Goal: Task Accomplishment & Management: Use online tool/utility

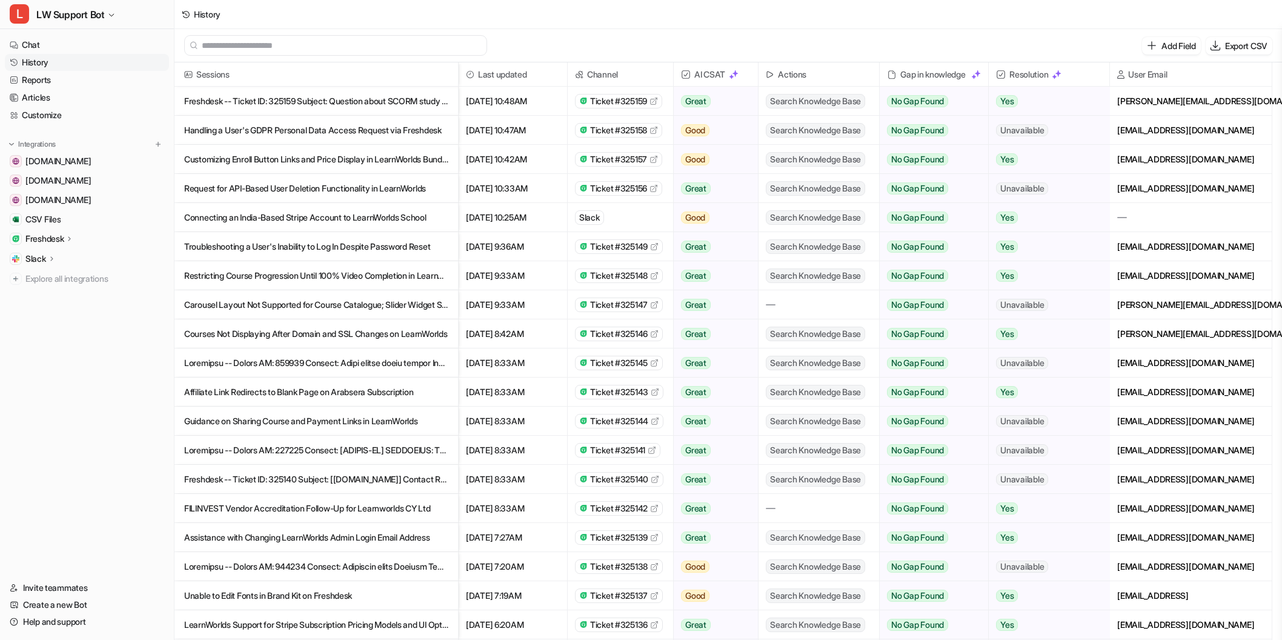
scroll to position [2, 0]
click at [69, 240] on icon at bounding box center [69, 238] width 8 height 9
click at [58, 277] on p "Sources" at bounding box center [50, 274] width 31 height 12
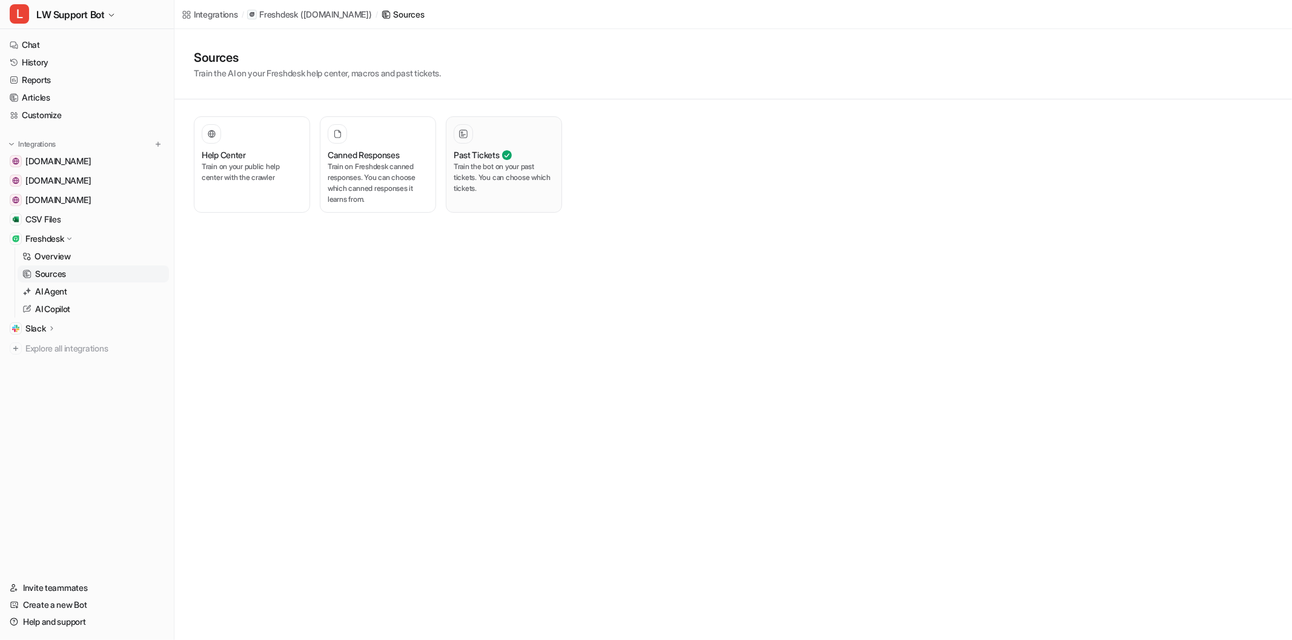
click at [482, 191] on p "Train the bot on your past tickets. You can choose which tickets." at bounding box center [504, 177] width 101 height 33
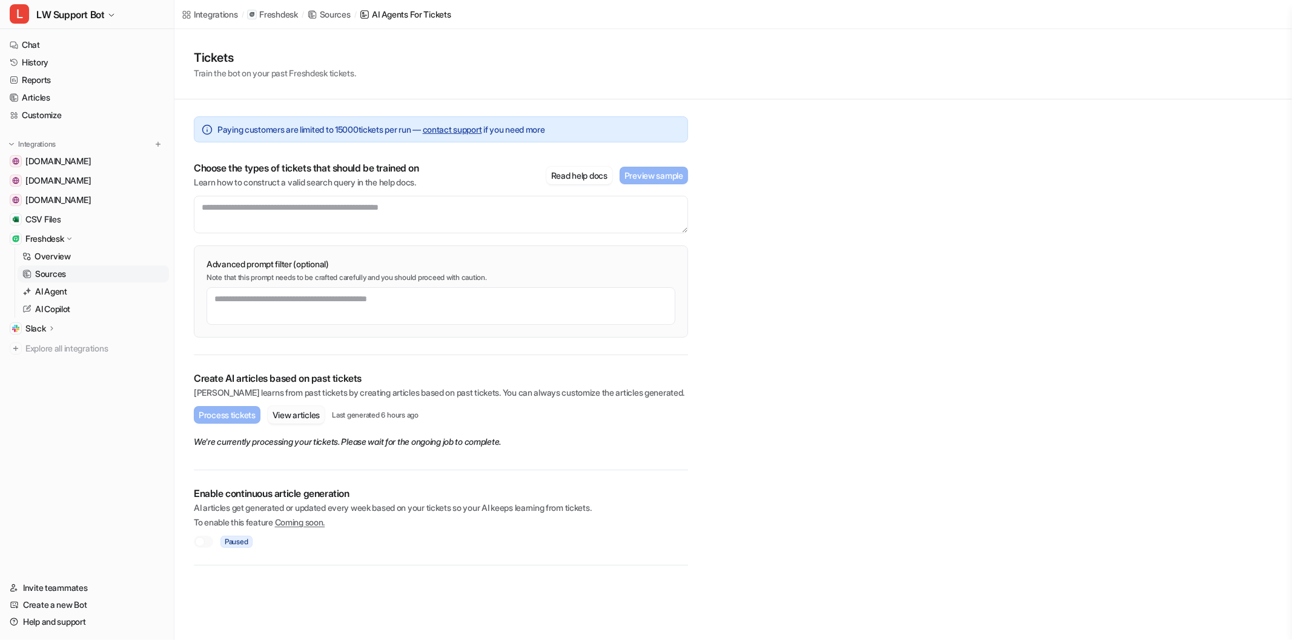
click at [308, 416] on button "View articles" at bounding box center [296, 415] width 57 height 18
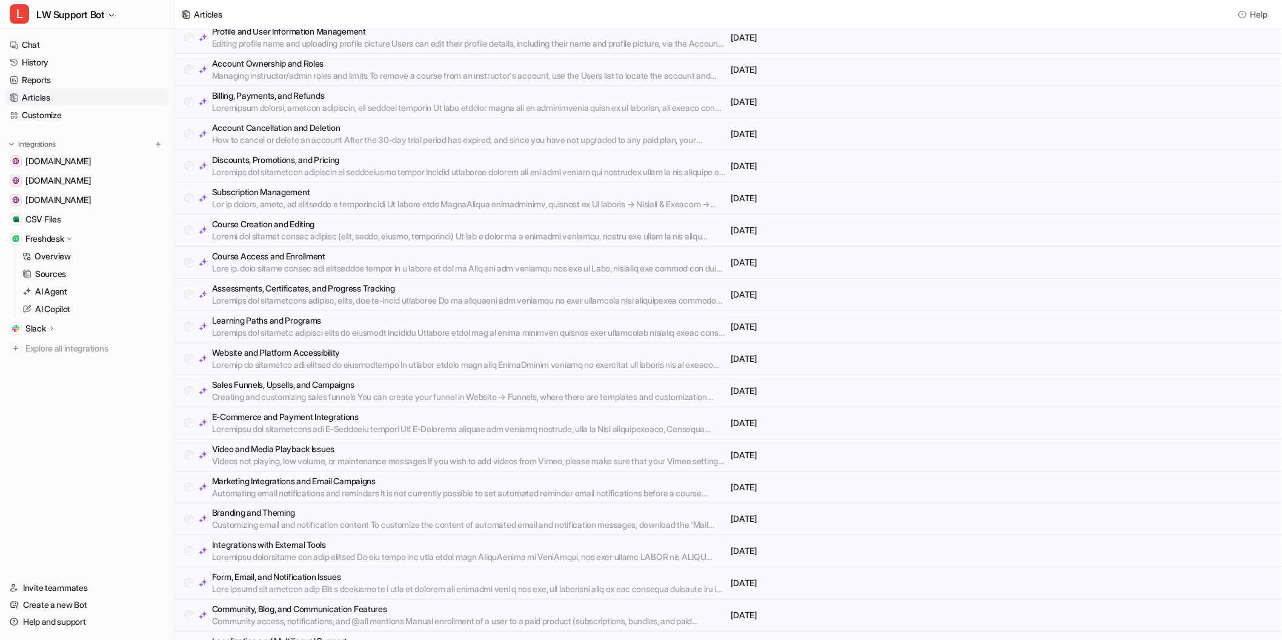
scroll to position [98, 0]
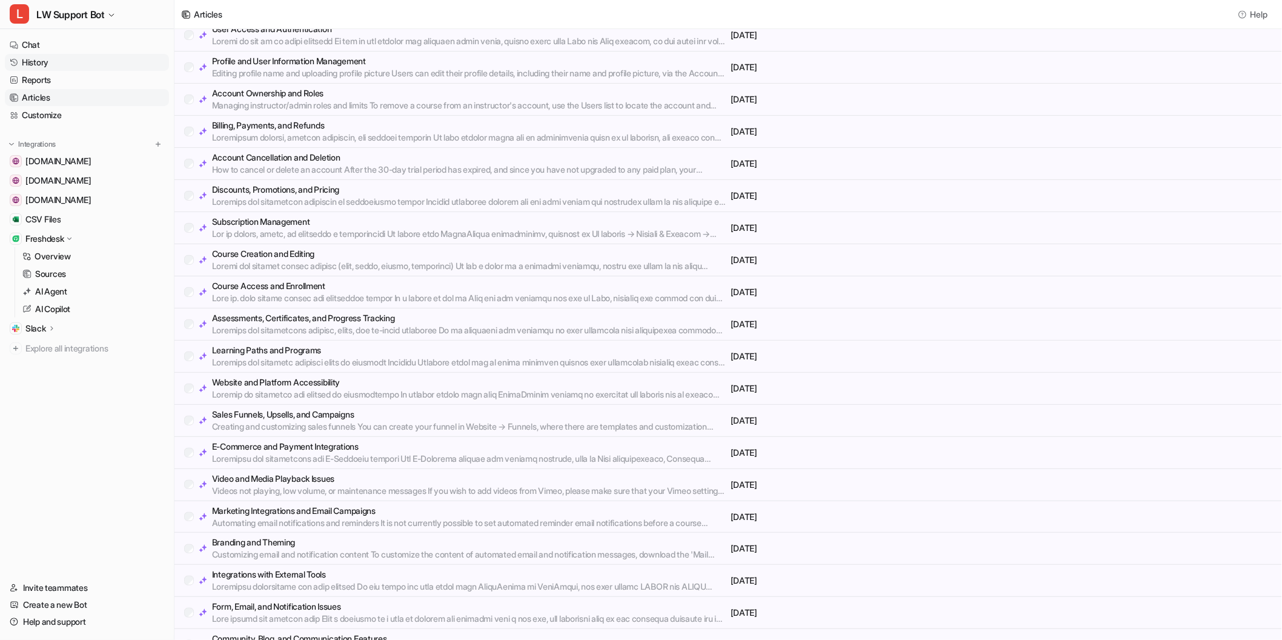
click at [71, 58] on link "History" at bounding box center [87, 62] width 164 height 17
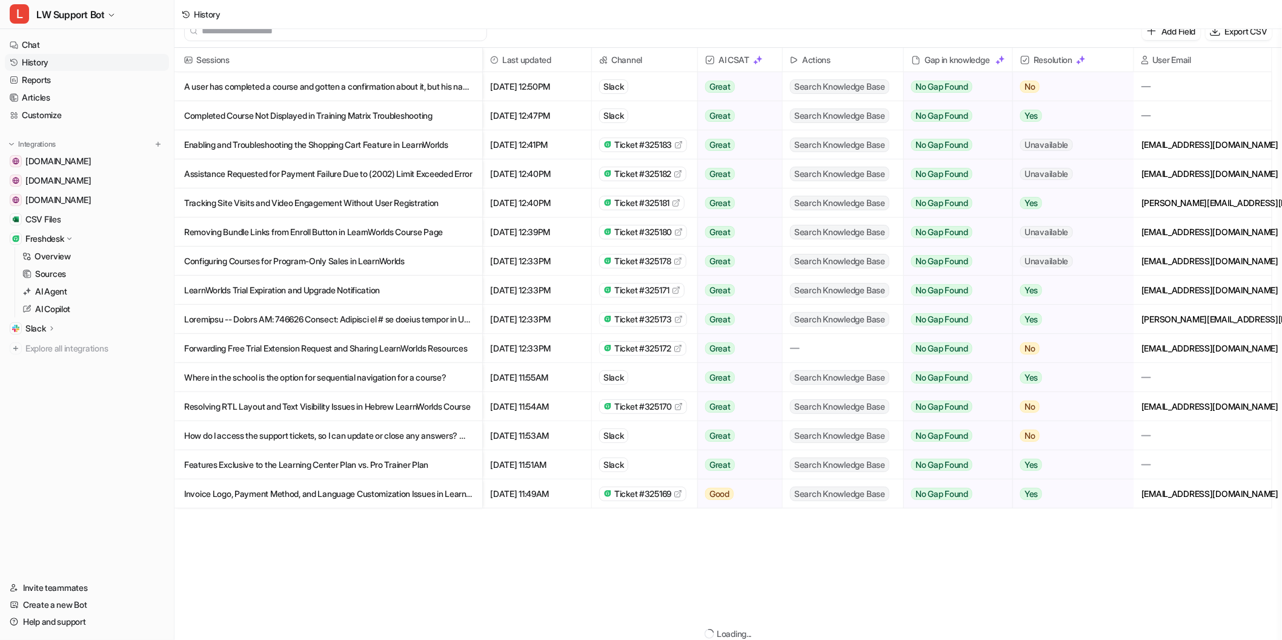
scroll to position [2, 0]
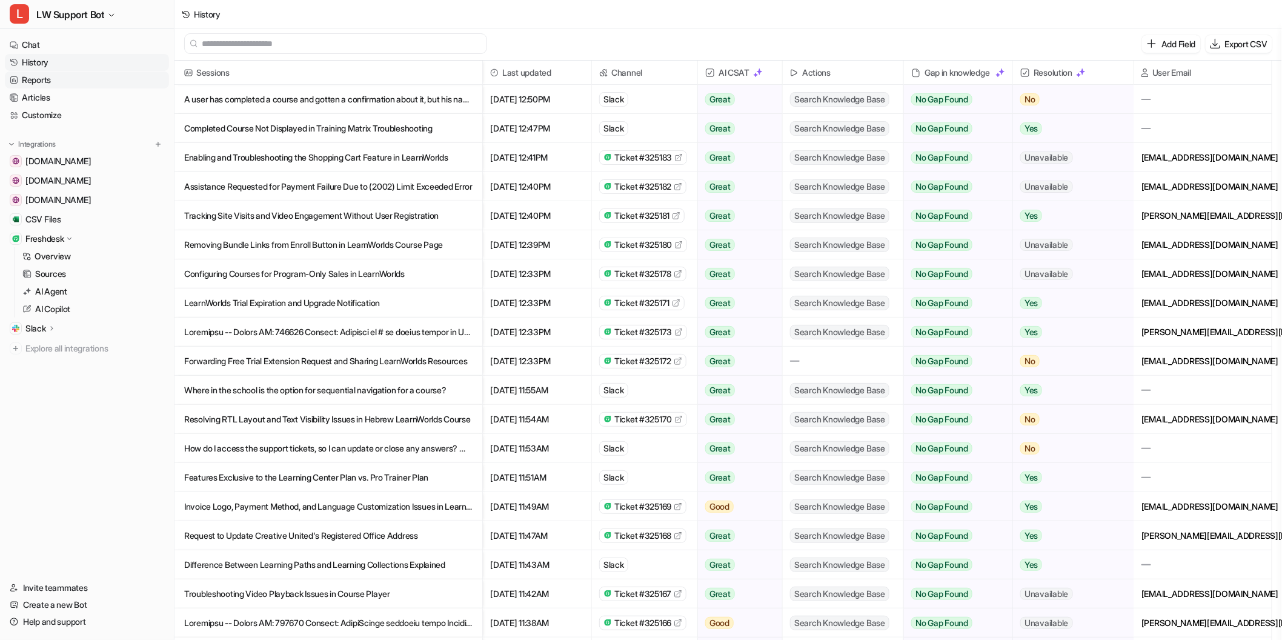
click at [62, 83] on link "Reports" at bounding box center [87, 79] width 164 height 17
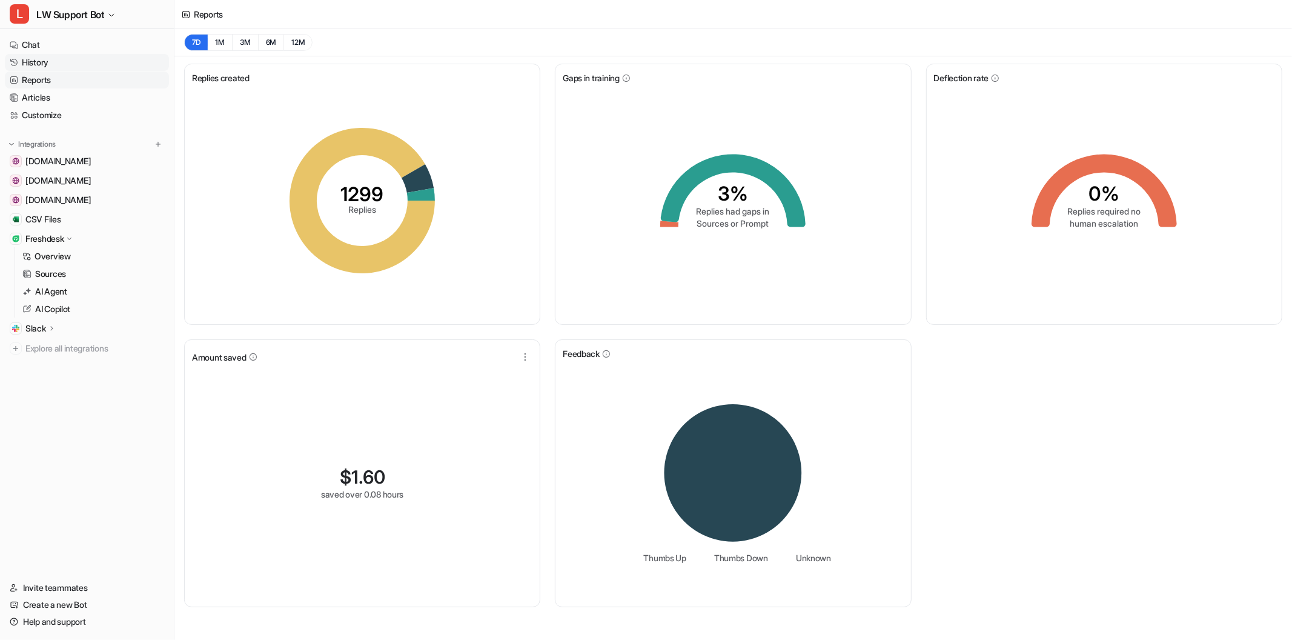
click at [51, 57] on link "History" at bounding box center [87, 62] width 164 height 17
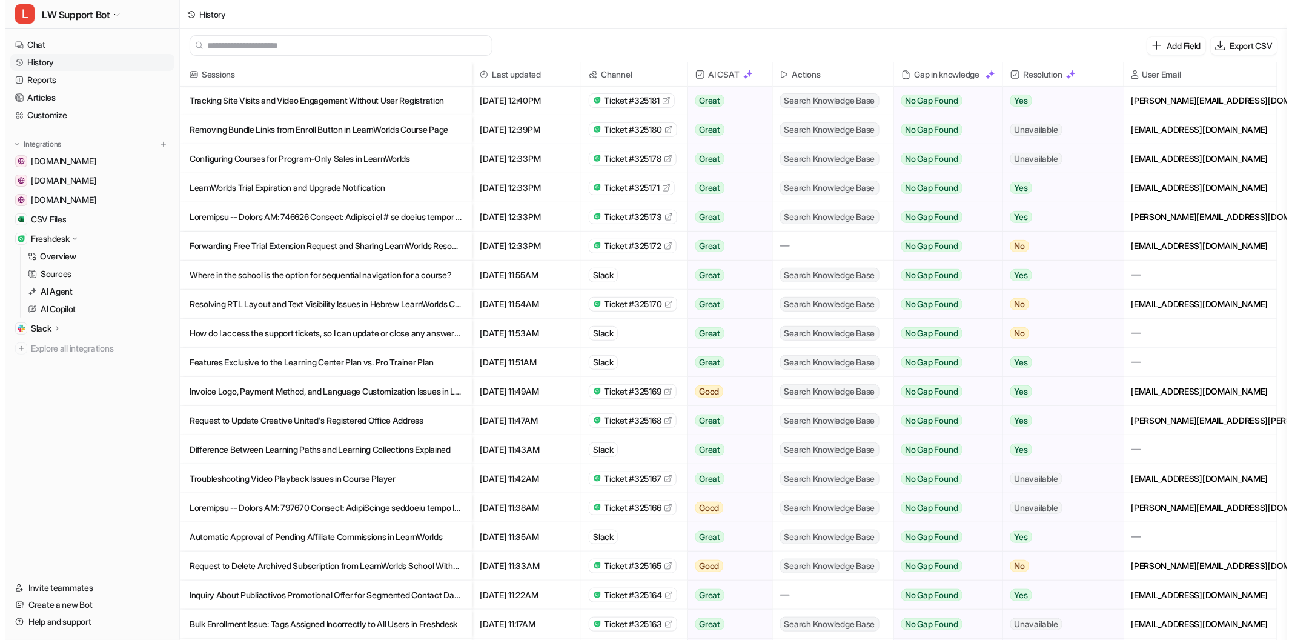
scroll to position [229, 0]
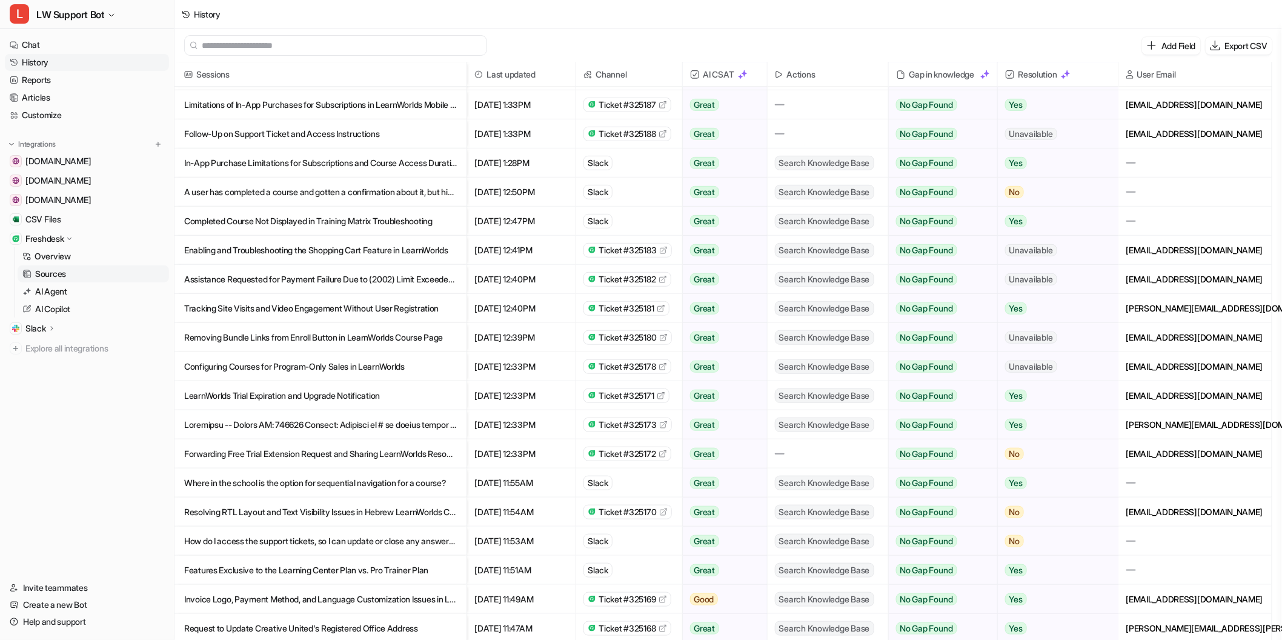
click at [64, 277] on p "Sources" at bounding box center [50, 274] width 31 height 12
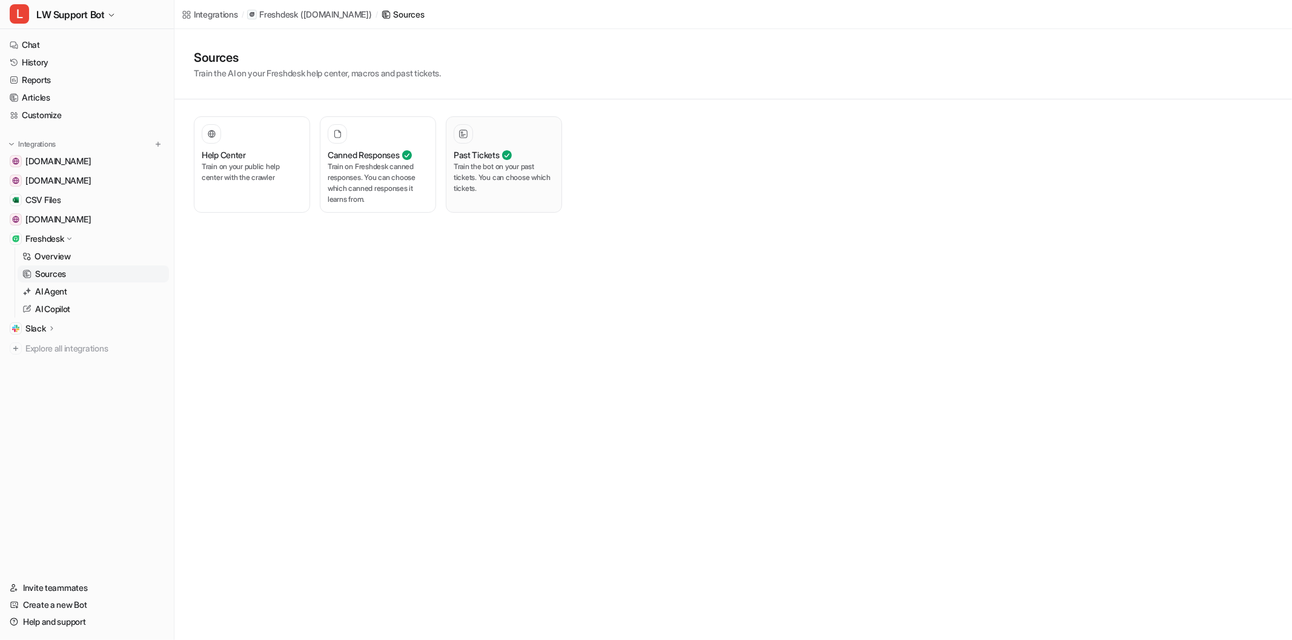
click at [546, 147] on div "Past Tickets Train the bot on your past tickets. You can choose which tickets." at bounding box center [504, 164] width 101 height 81
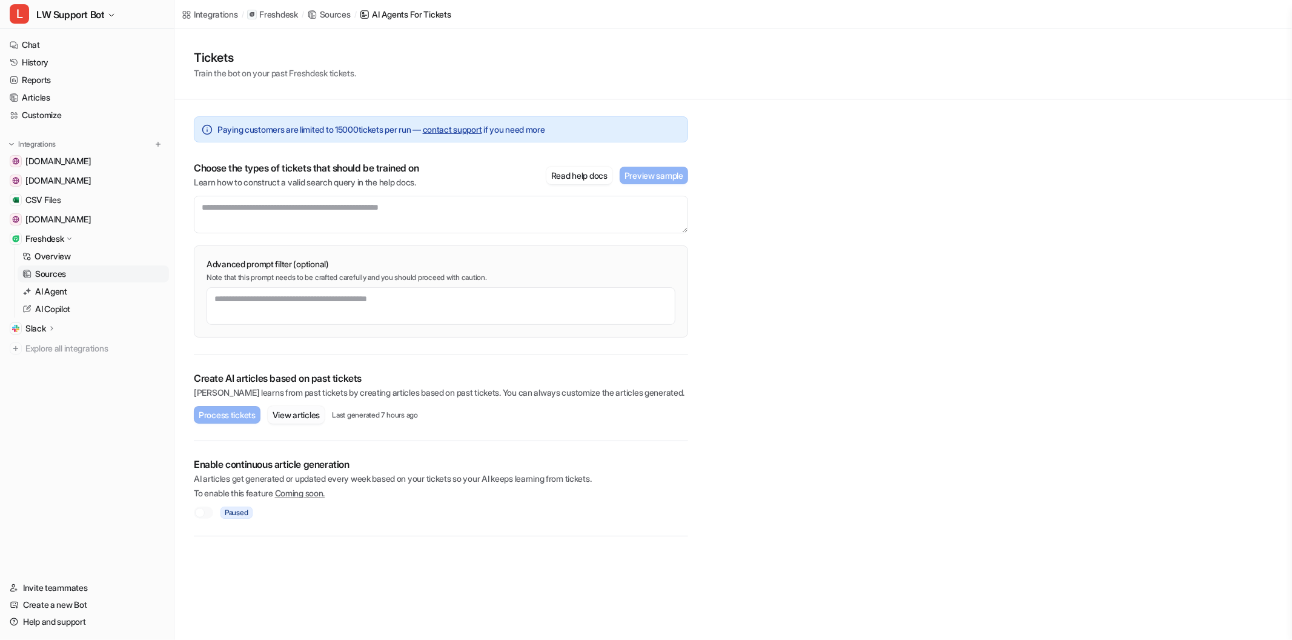
click at [306, 420] on button "View articles" at bounding box center [296, 415] width 57 height 18
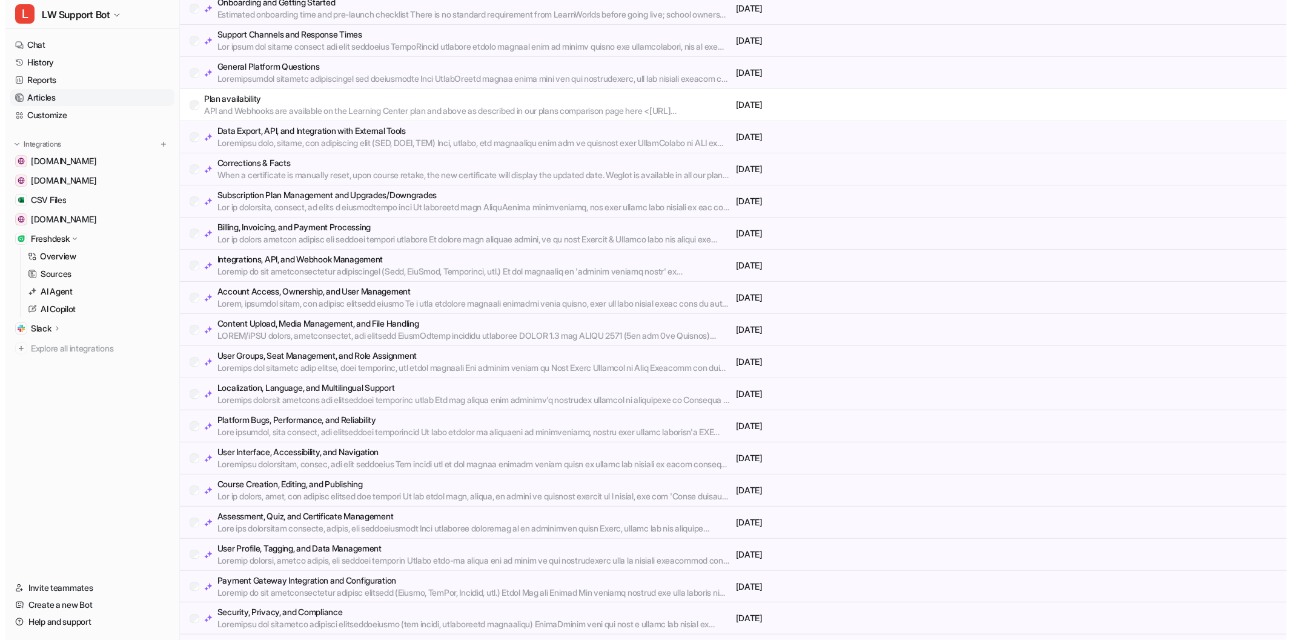
scroll to position [1340, 0]
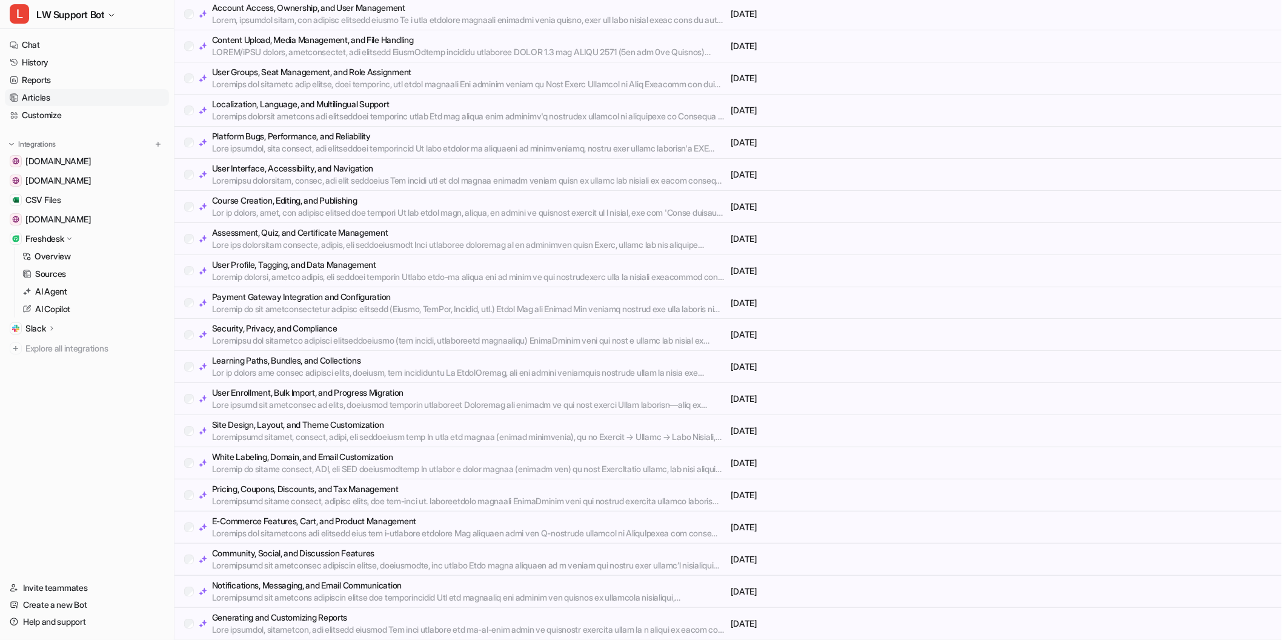
click at [317, 366] on p "Learning Paths, Bundles, and Collections" at bounding box center [469, 360] width 514 height 12
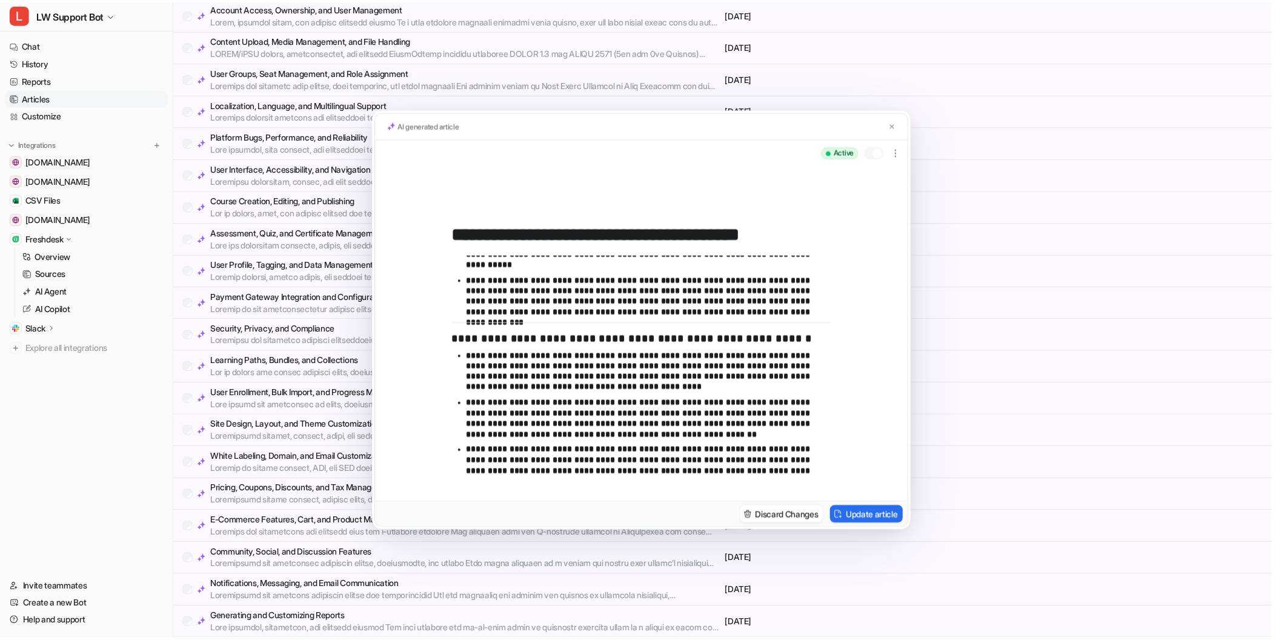
scroll to position [740, 0]
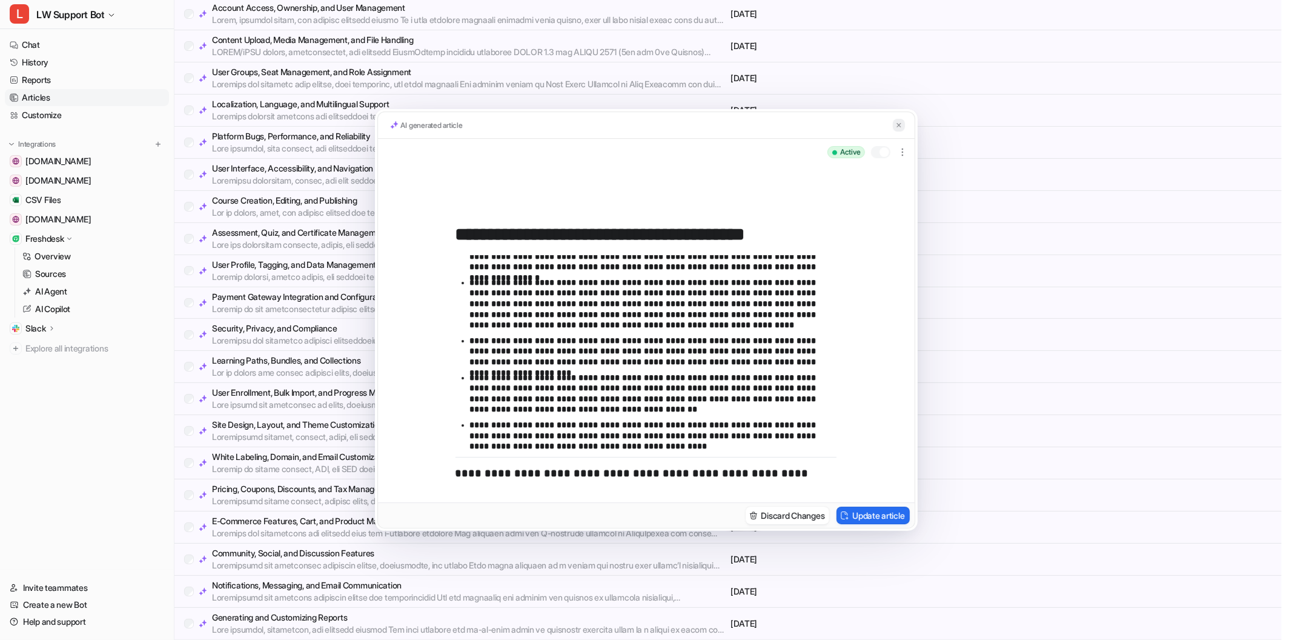
click at [893, 123] on button at bounding box center [899, 125] width 12 height 13
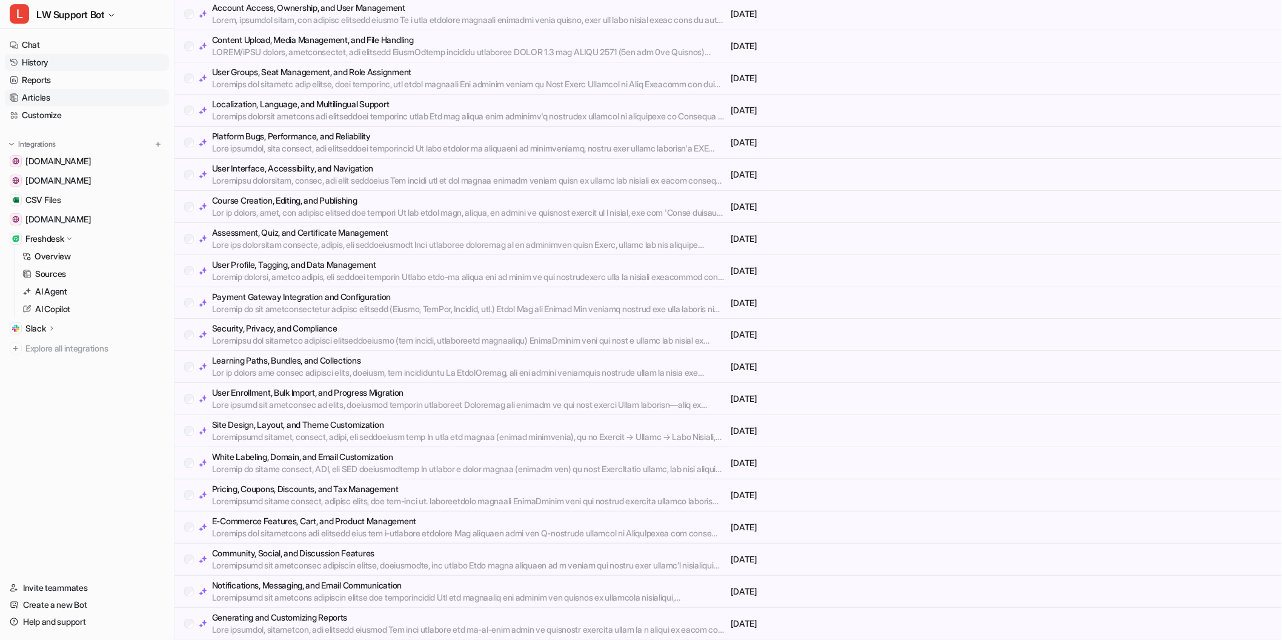
click at [56, 59] on link "History" at bounding box center [87, 62] width 164 height 17
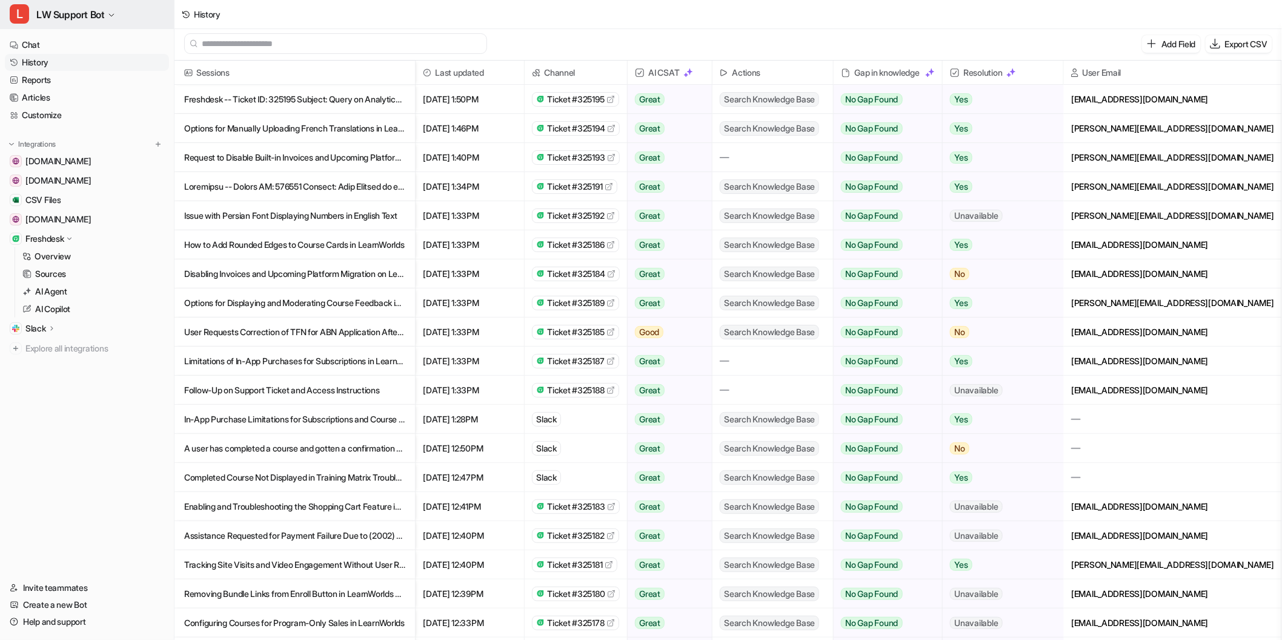
scroll to position [2, 0]
